Goal: Task Accomplishment & Management: Manage account settings

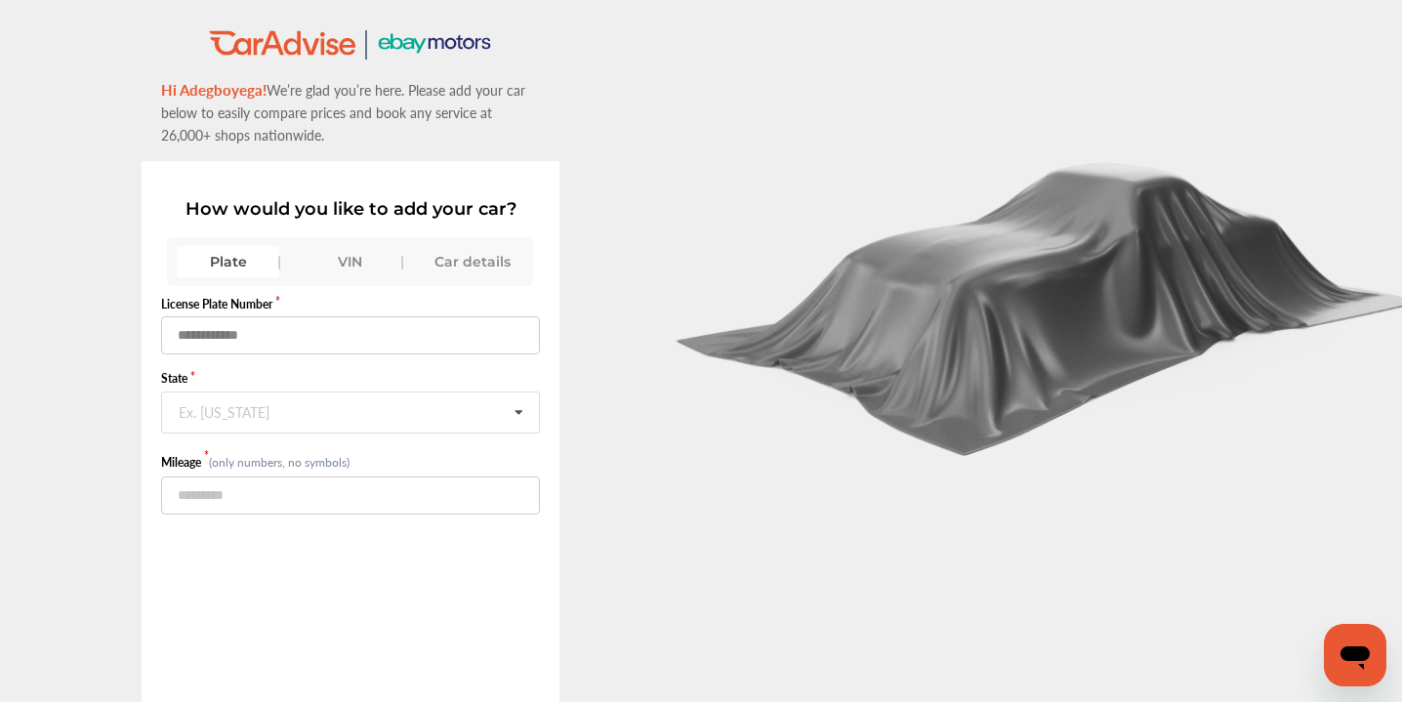
click at [204, 331] on input "text" at bounding box center [350, 335] width 379 height 38
type input "*******"
click at [186, 416] on div "Ex. [US_STATE]" at bounding box center [224, 410] width 91 height 12
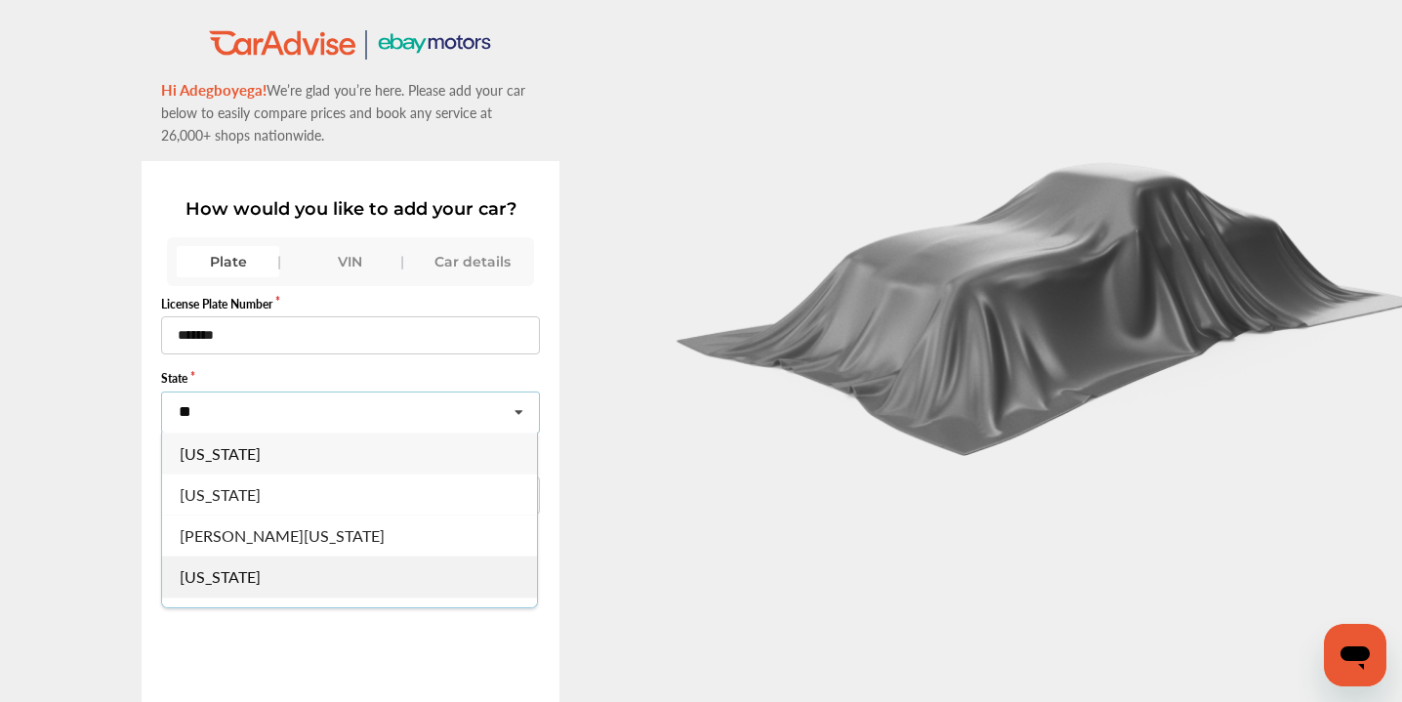
type input "**"
click at [228, 581] on span "[US_STATE]" at bounding box center [220, 576] width 81 height 22
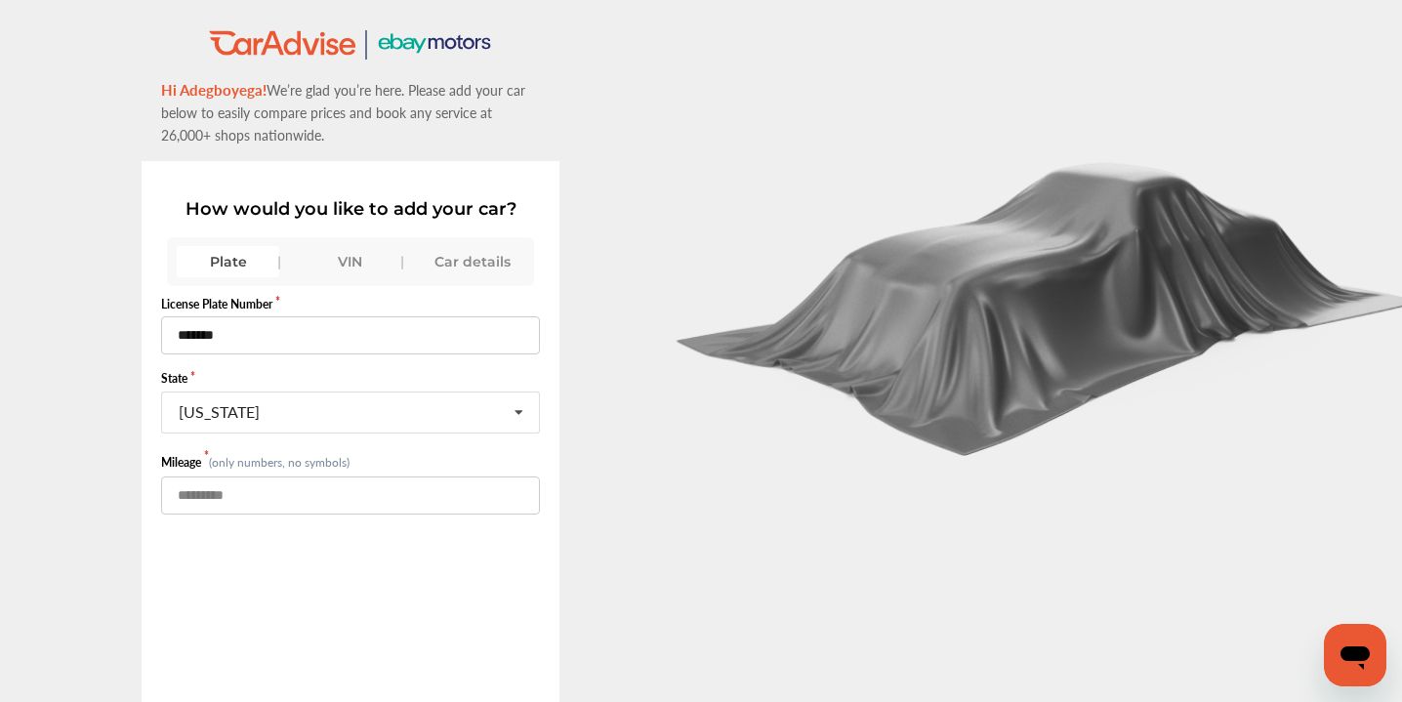
click at [180, 492] on input "number" at bounding box center [350, 495] width 379 height 38
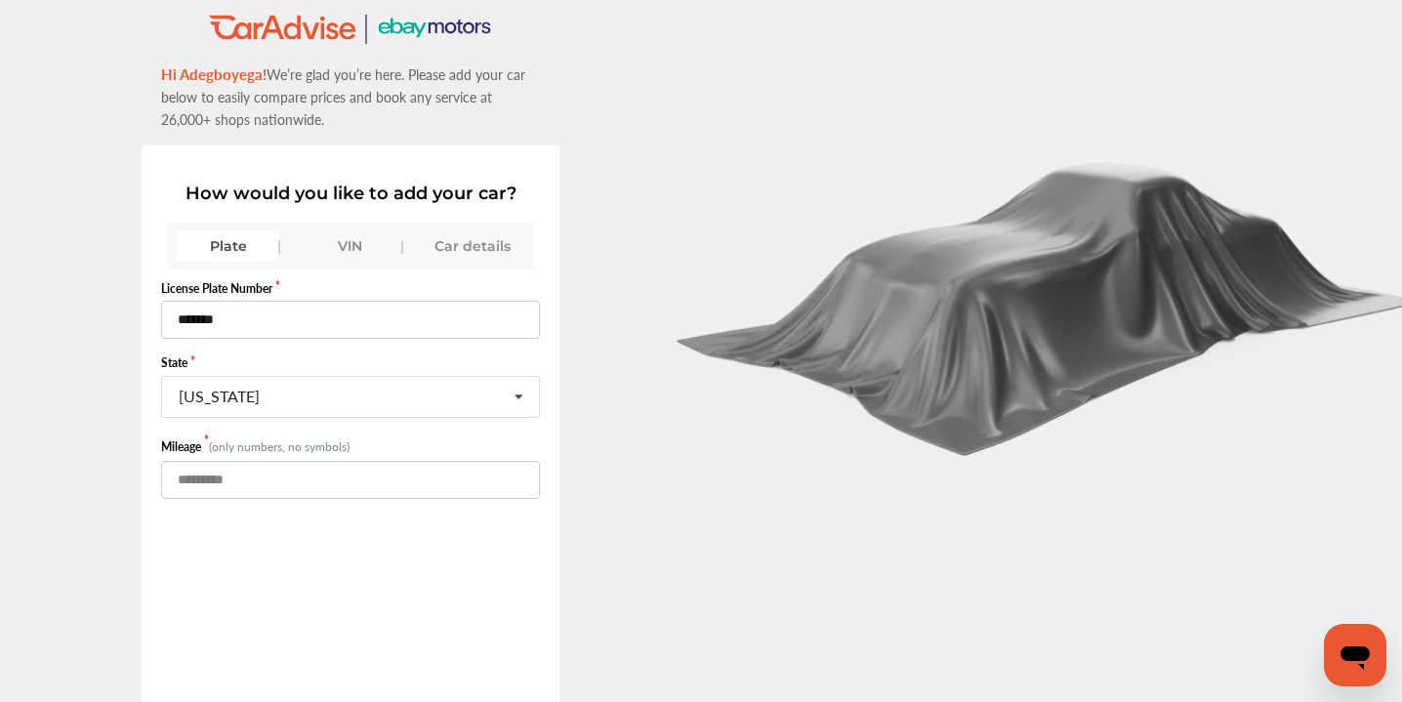
scroll to position [16, 0]
type input "*"
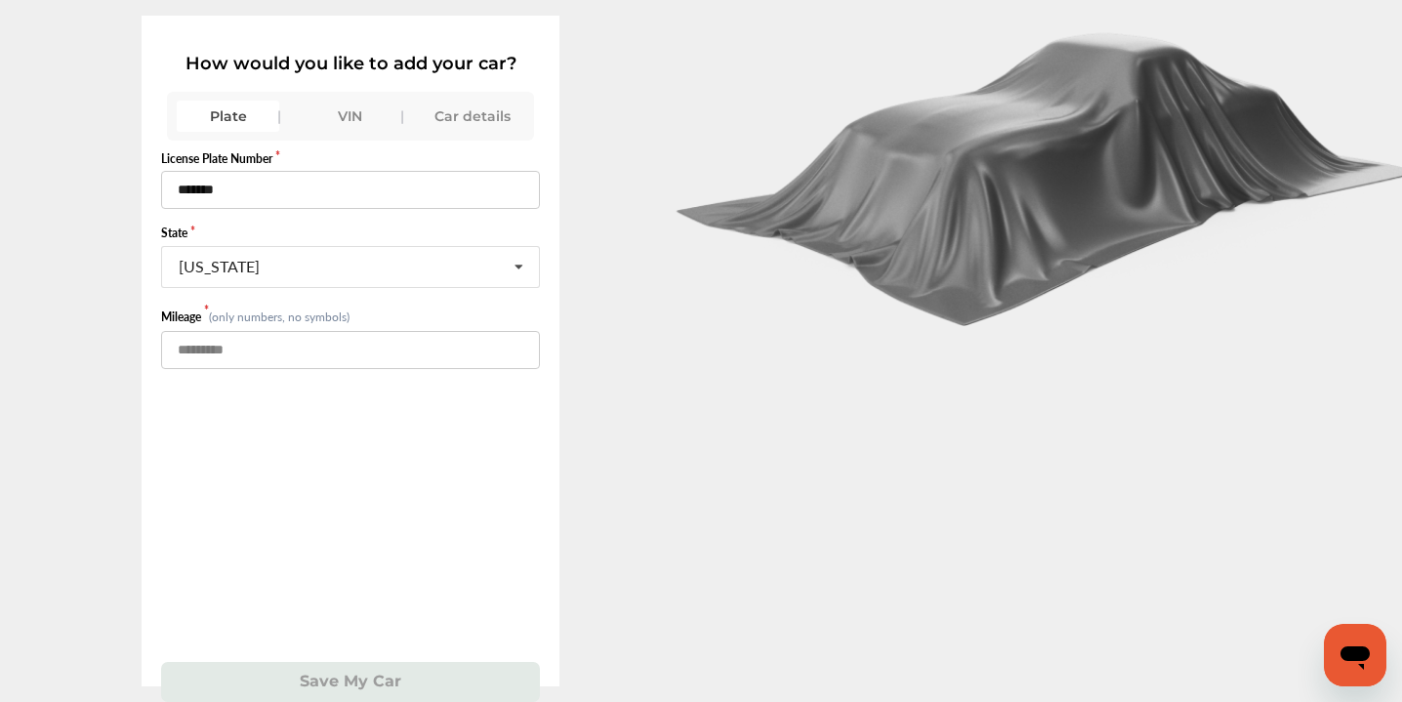
scroll to position [130, 0]
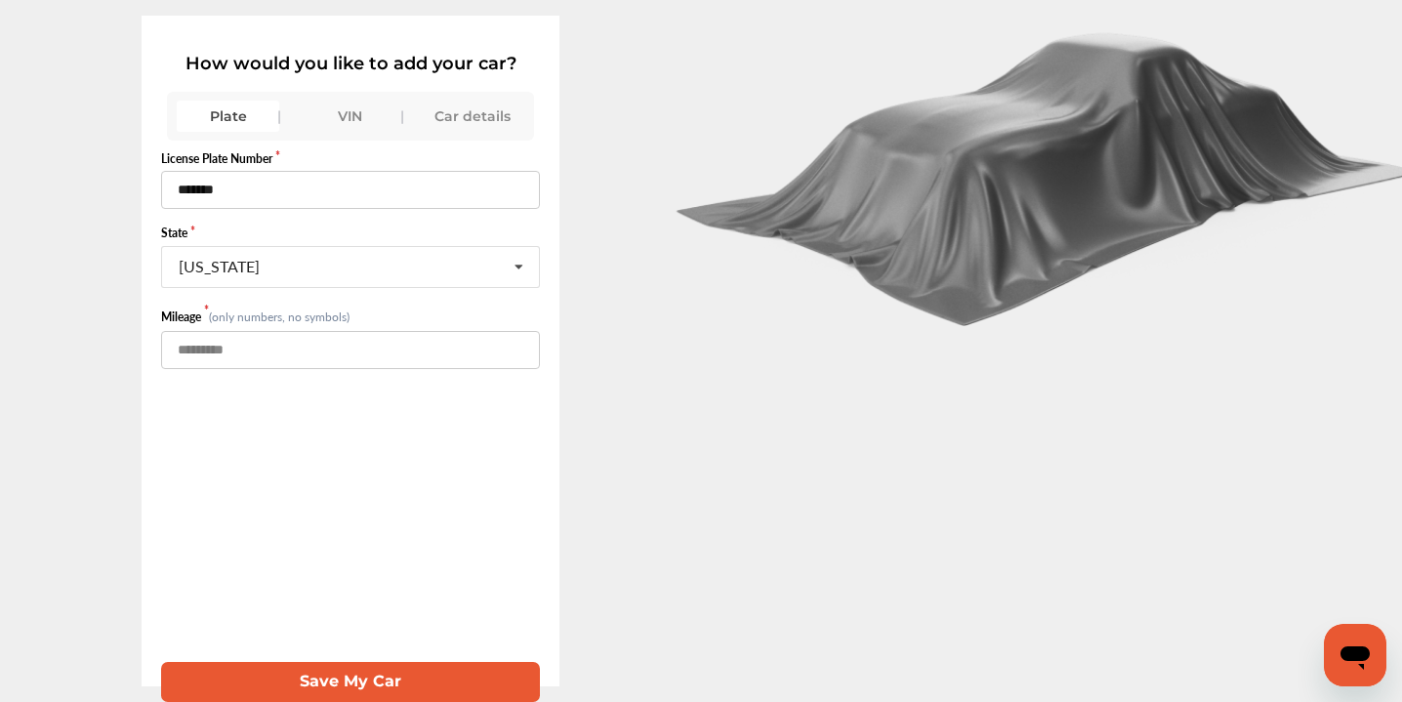
type input "******"
click at [333, 690] on button "Save My Car" at bounding box center [350, 682] width 379 height 40
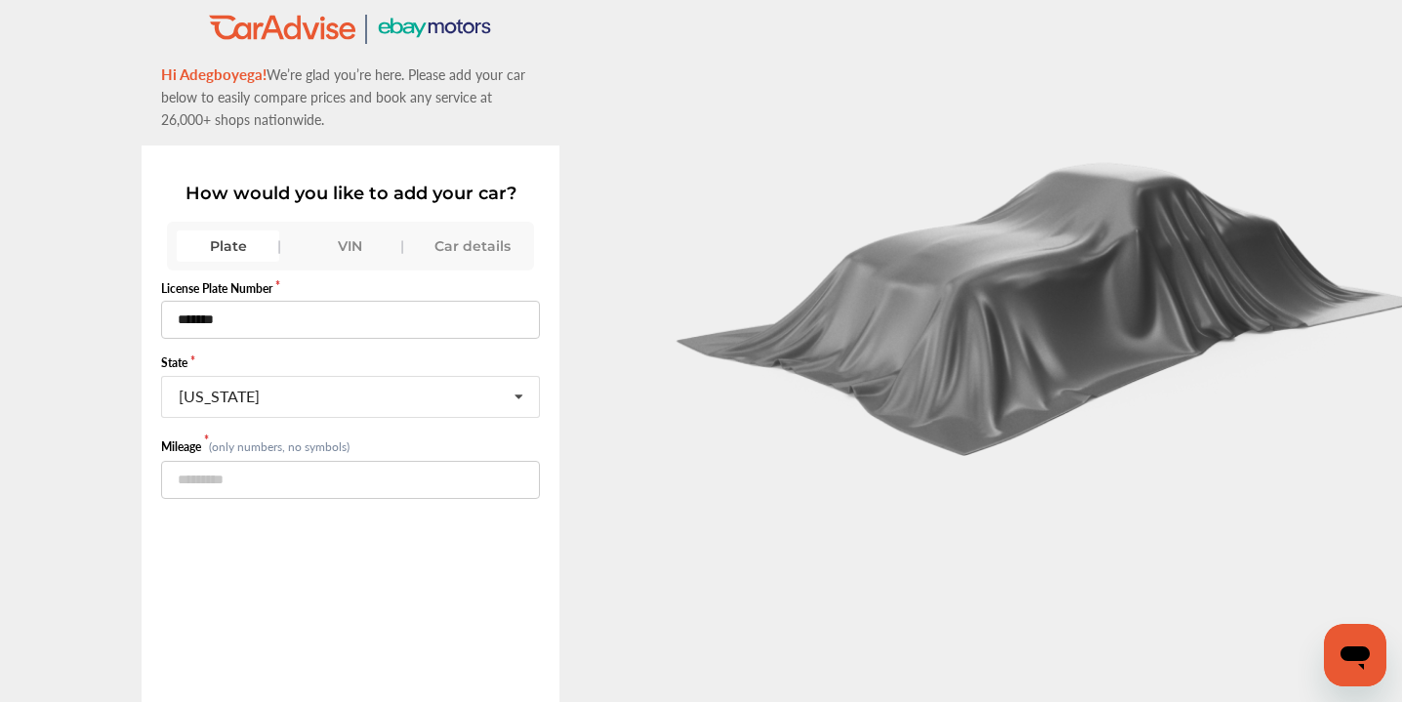
scroll to position [16, 0]
click at [468, 245] on div "Car details" at bounding box center [473, 245] width 103 height 31
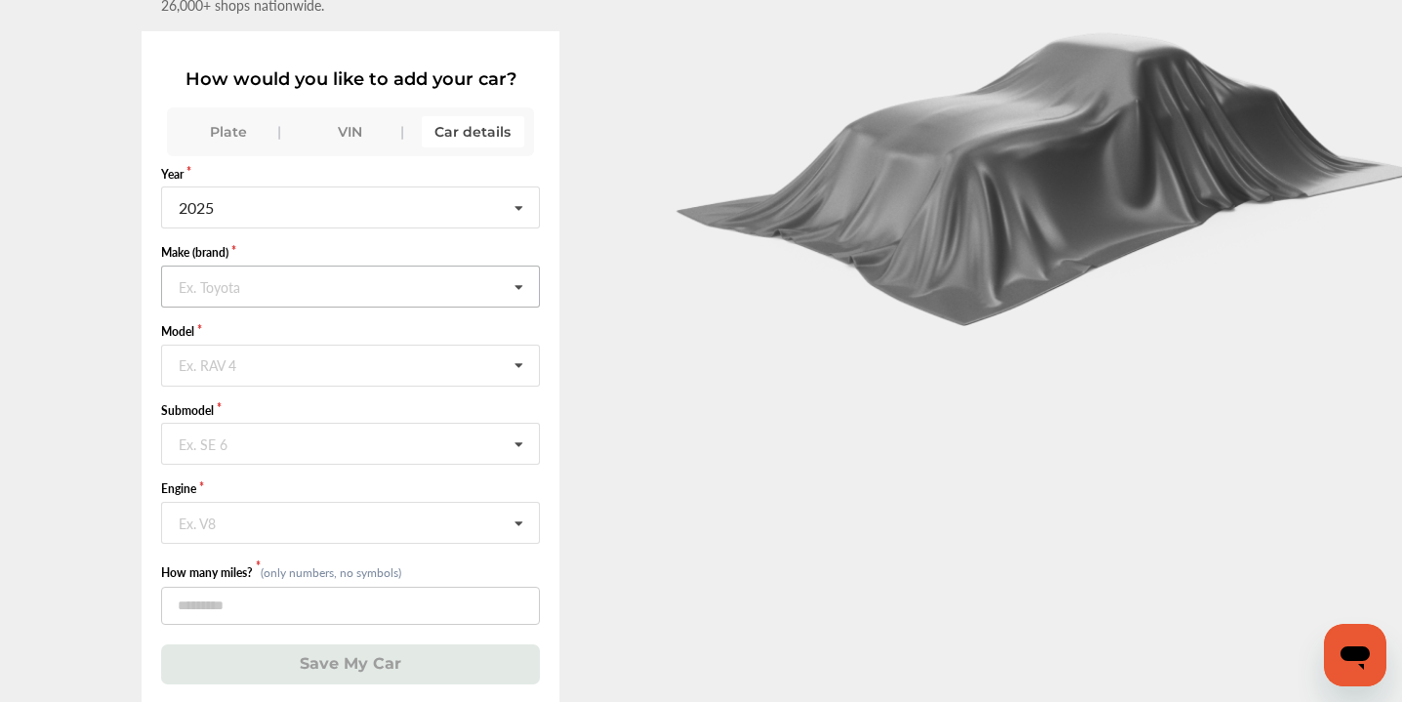
scroll to position [130, 0]
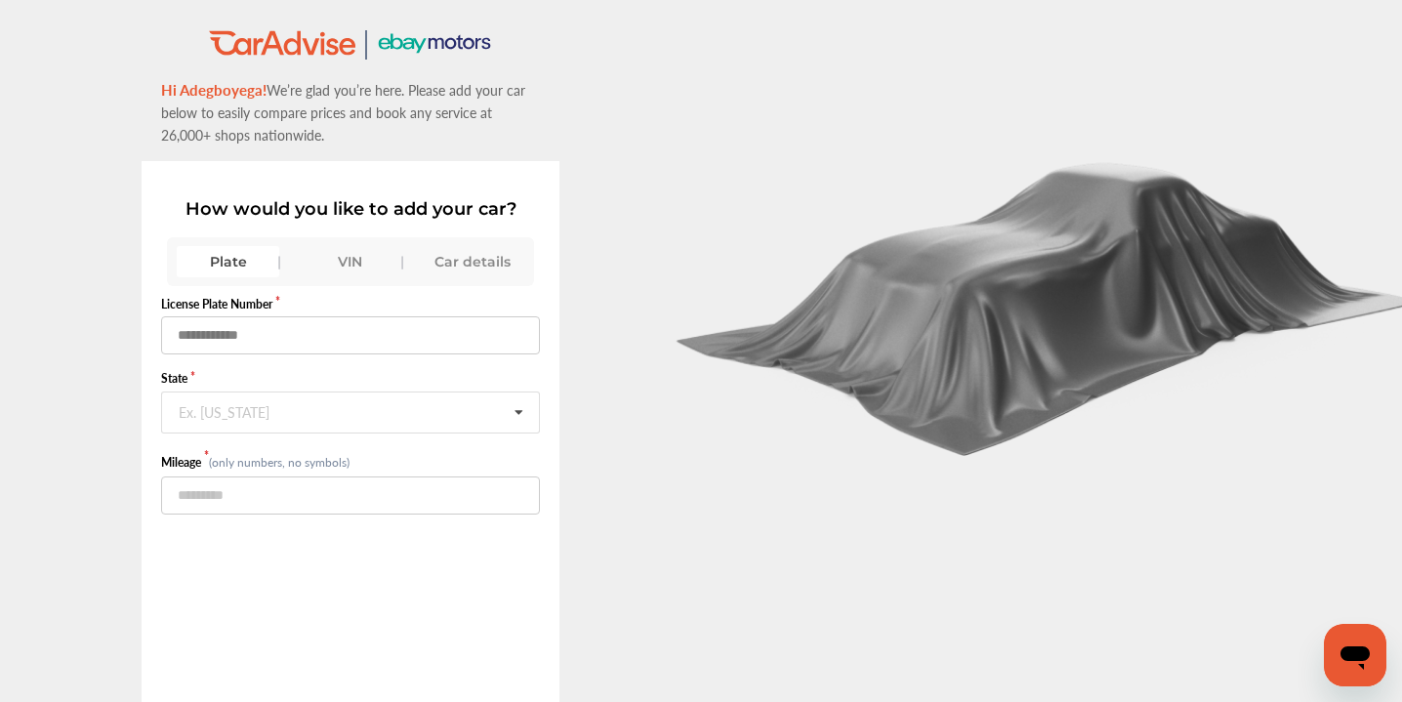
click at [205, 333] on input "text" at bounding box center [350, 335] width 379 height 38
click at [247, 91] on span "Hi Adegboyega!" at bounding box center [213, 89] width 105 height 21
